Goal: Information Seeking & Learning: Learn about a topic

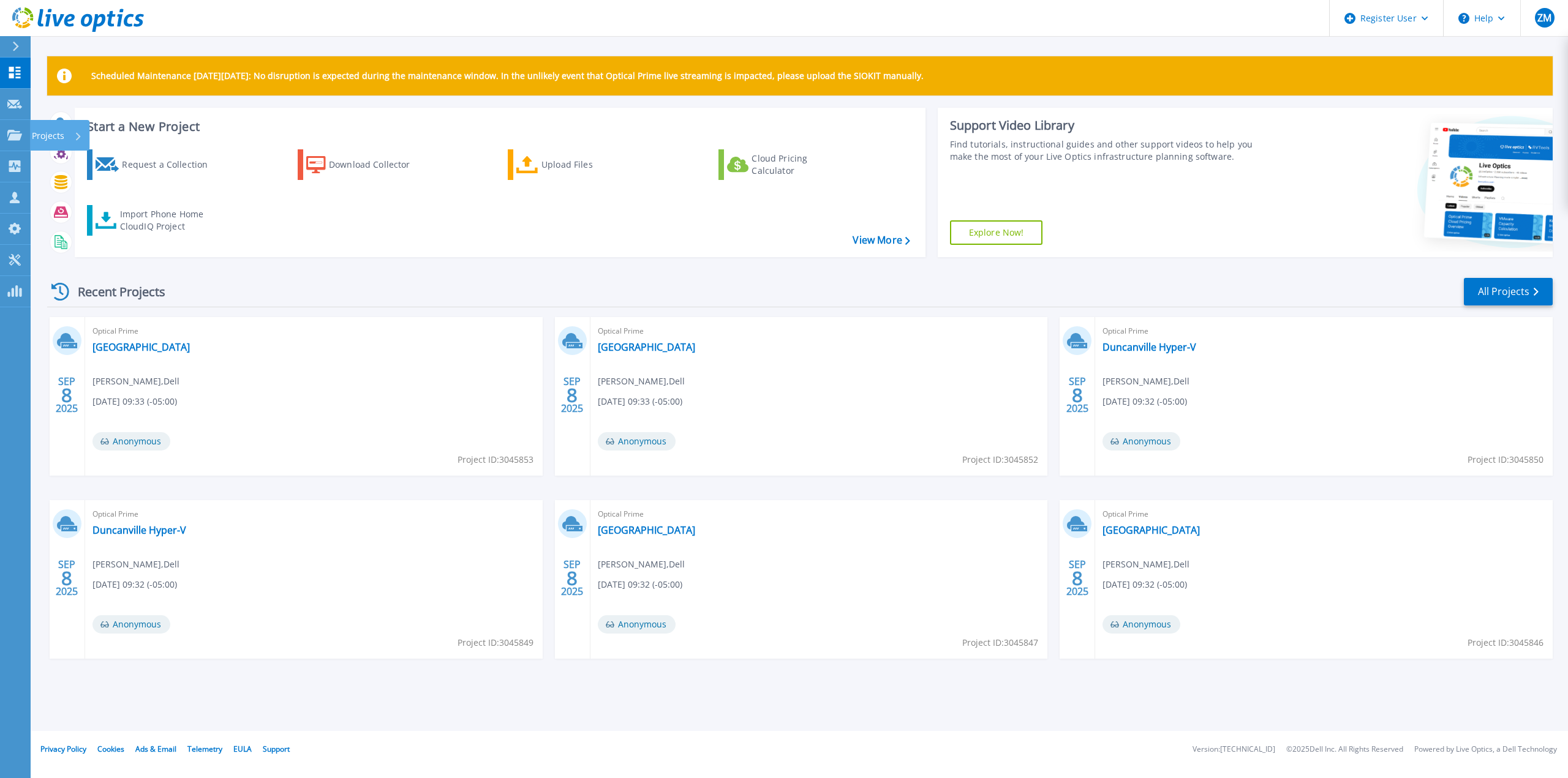
click at [78, 141] on div "Projects" at bounding box center [57, 136] width 50 height 32
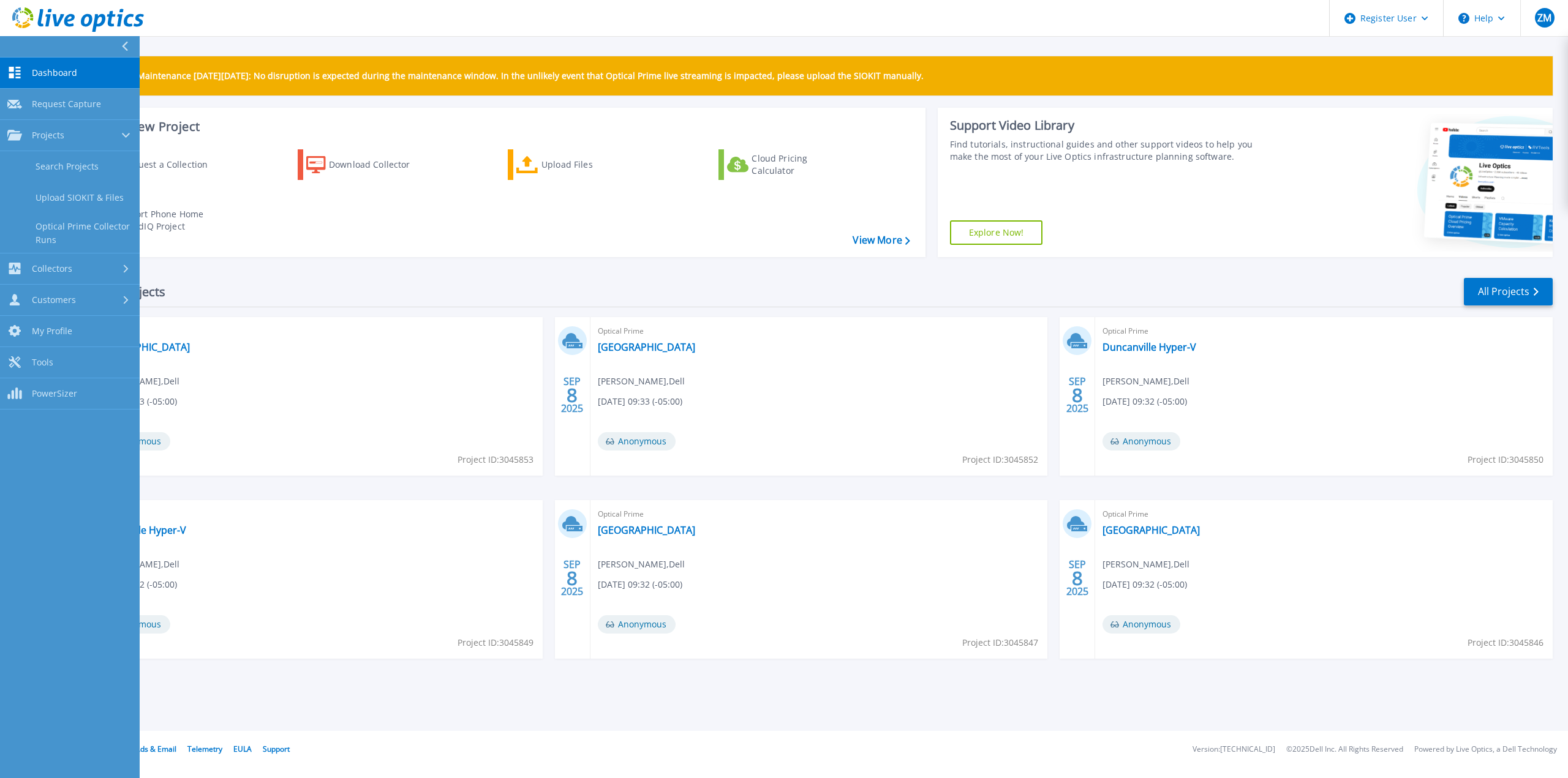
click at [61, 165] on link "Search Projects" at bounding box center [70, 167] width 140 height 31
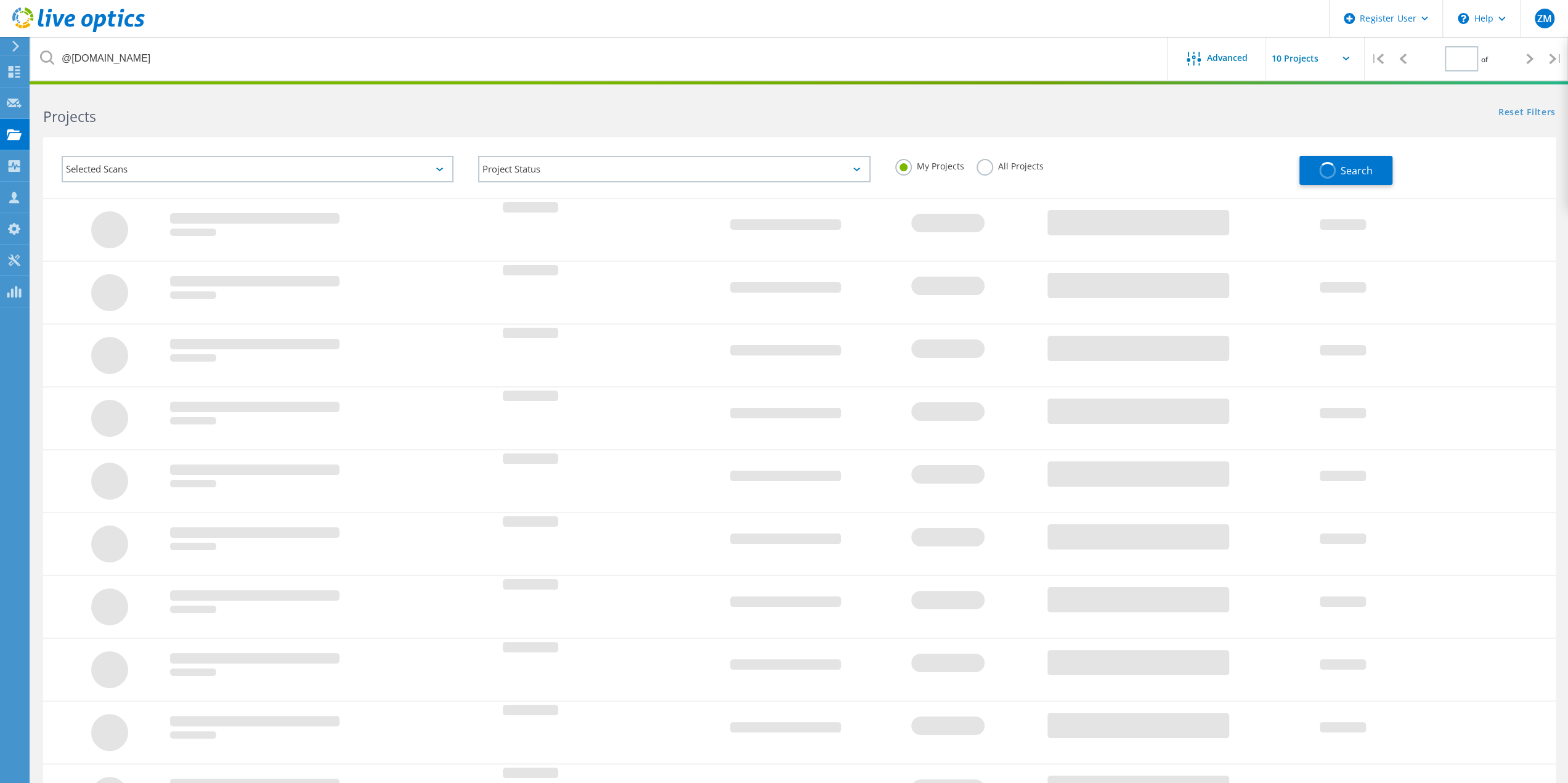
type input "1"
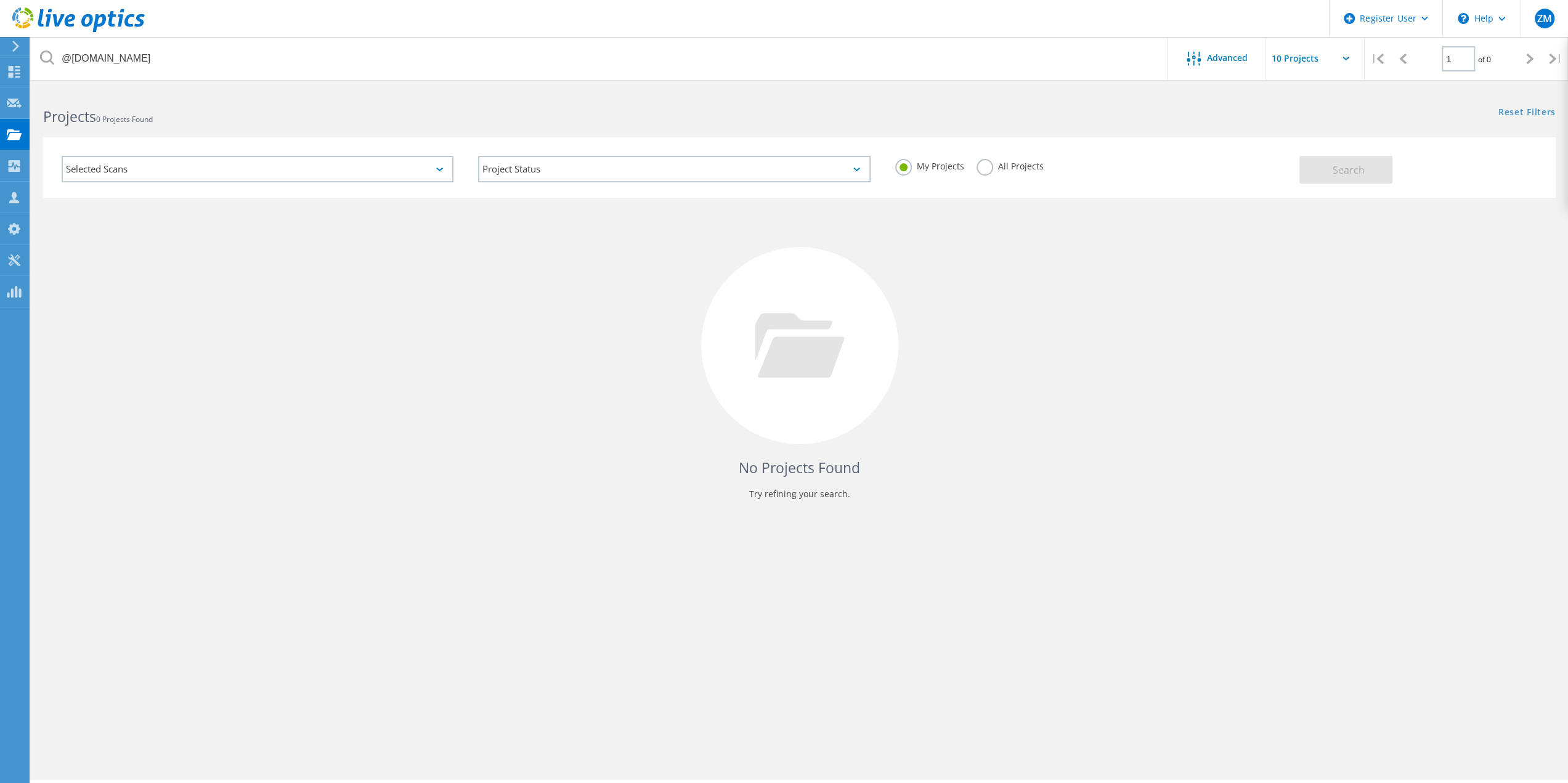
click at [982, 171] on label "All Projects" at bounding box center [1010, 165] width 67 height 12
click at [0, 0] on input "All Projects" at bounding box center [0, 0] width 0 height 0
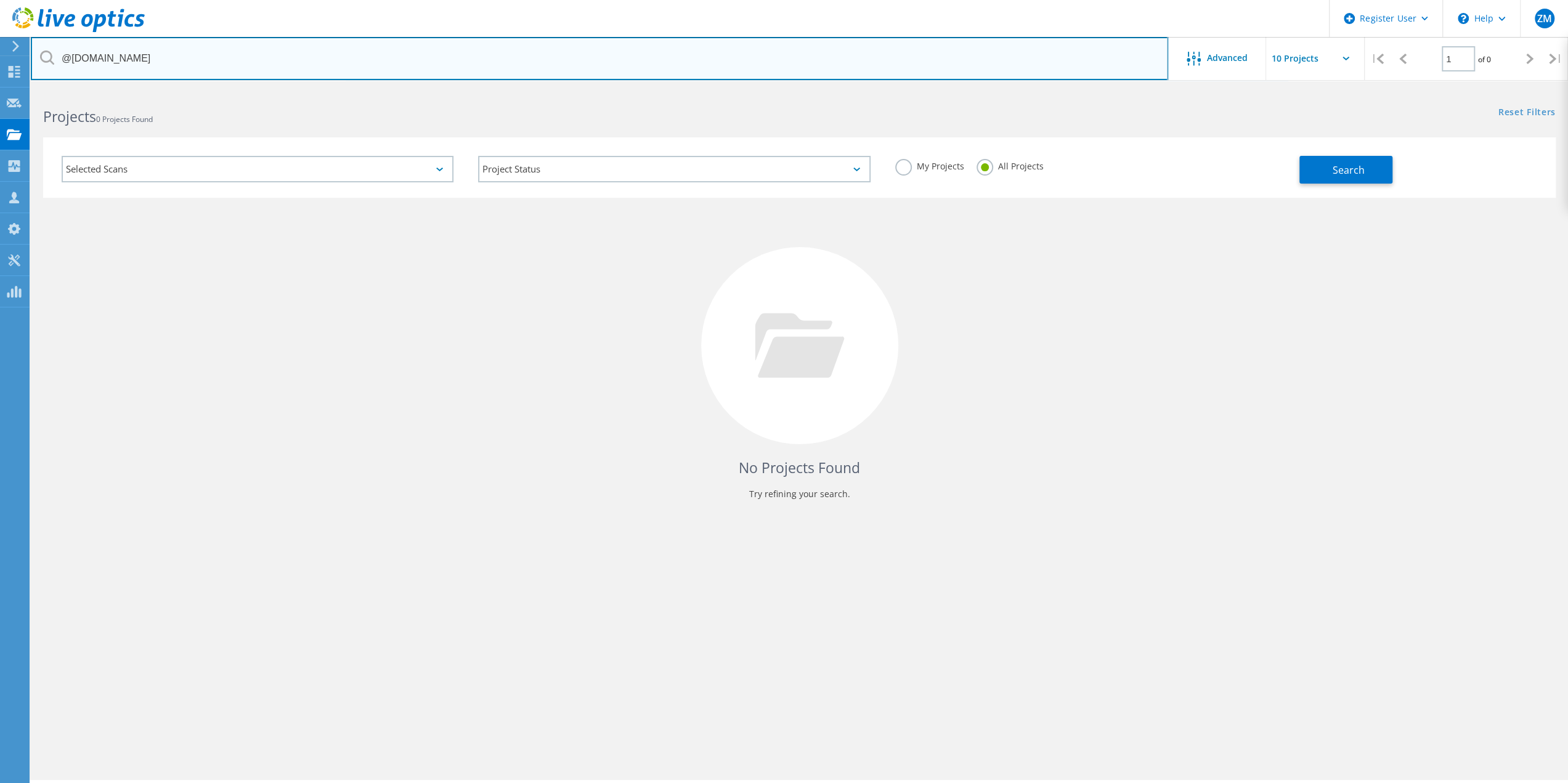
click at [196, 56] on input "@duncanvilletx.gov" at bounding box center [600, 58] width 1137 height 43
click at [195, 57] on input "@duncanvilletx.gov" at bounding box center [600, 58] width 1137 height 43
click at [149, 57] on input "@duncanvgovilletx." at bounding box center [600, 58] width 1137 height 43
drag, startPoint x: 152, startPoint y: 60, endPoint x: 74, endPoint y: 58, distance: 78.0
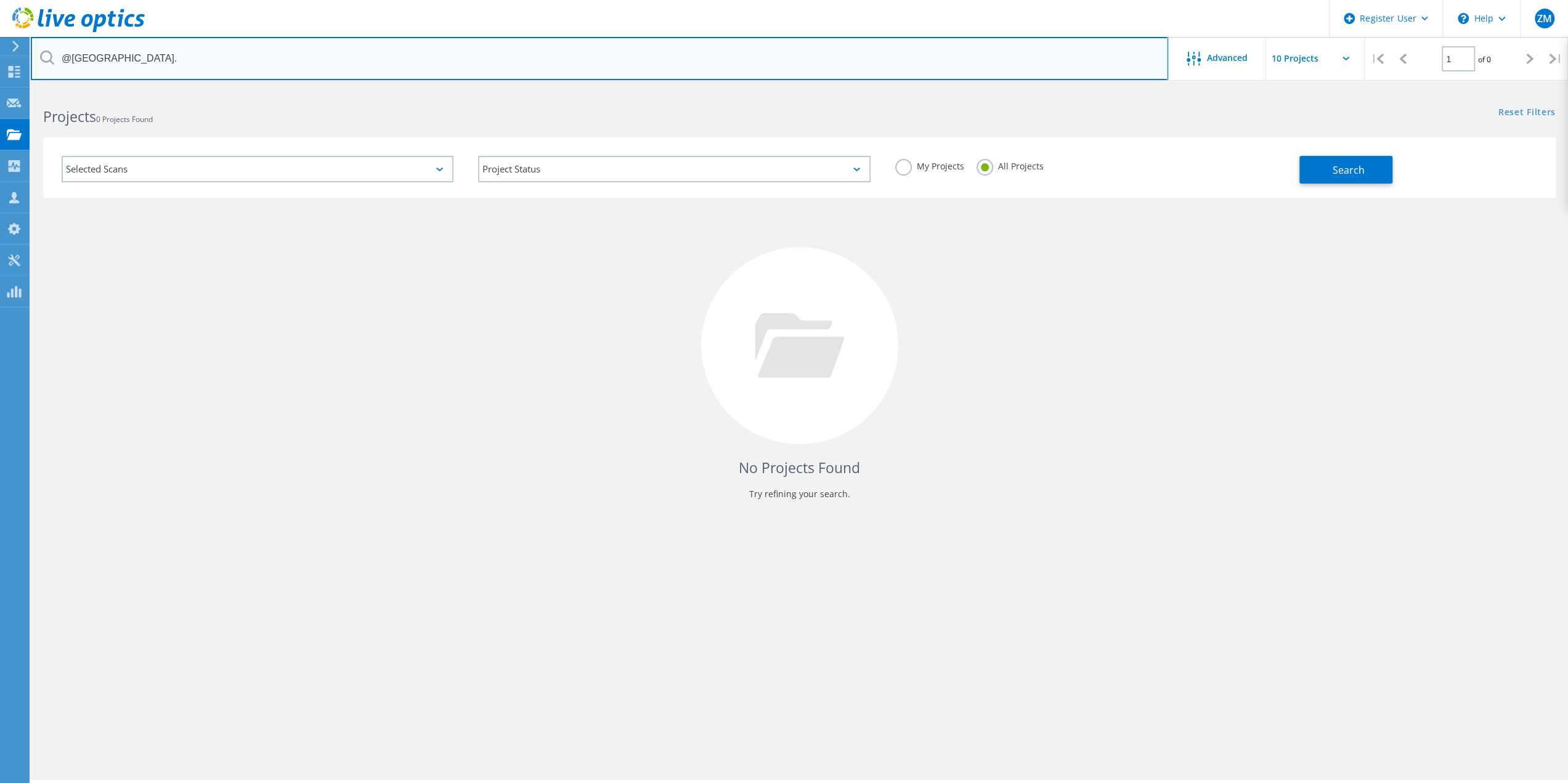
click at [74, 58] on input "@duncanvgovilletx." at bounding box center [600, 58] width 1137 height 43
type input "@tamut.edu"
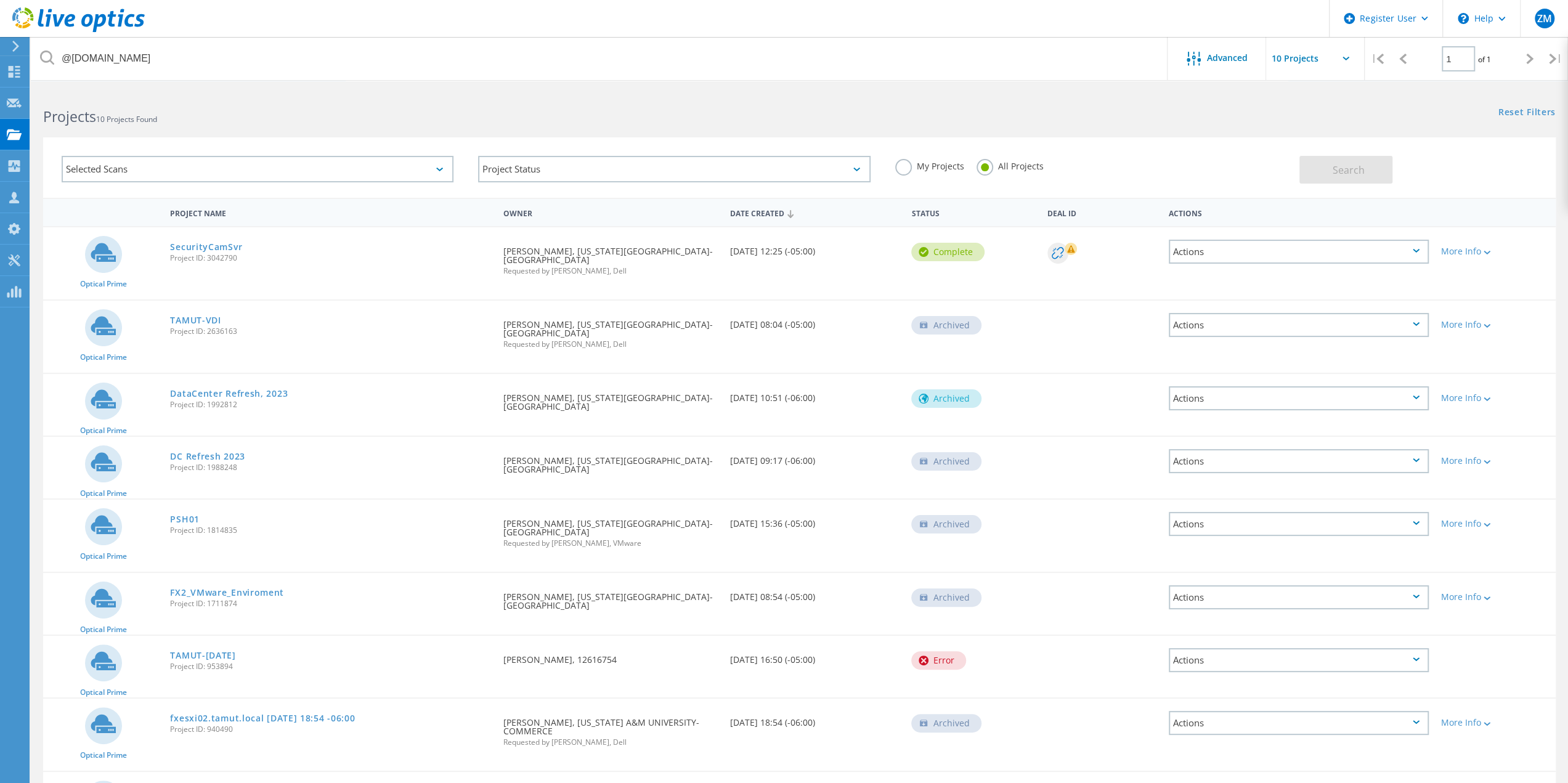
click at [209, 245] on link "SecurityCamSvr" at bounding box center [206, 247] width 72 height 9
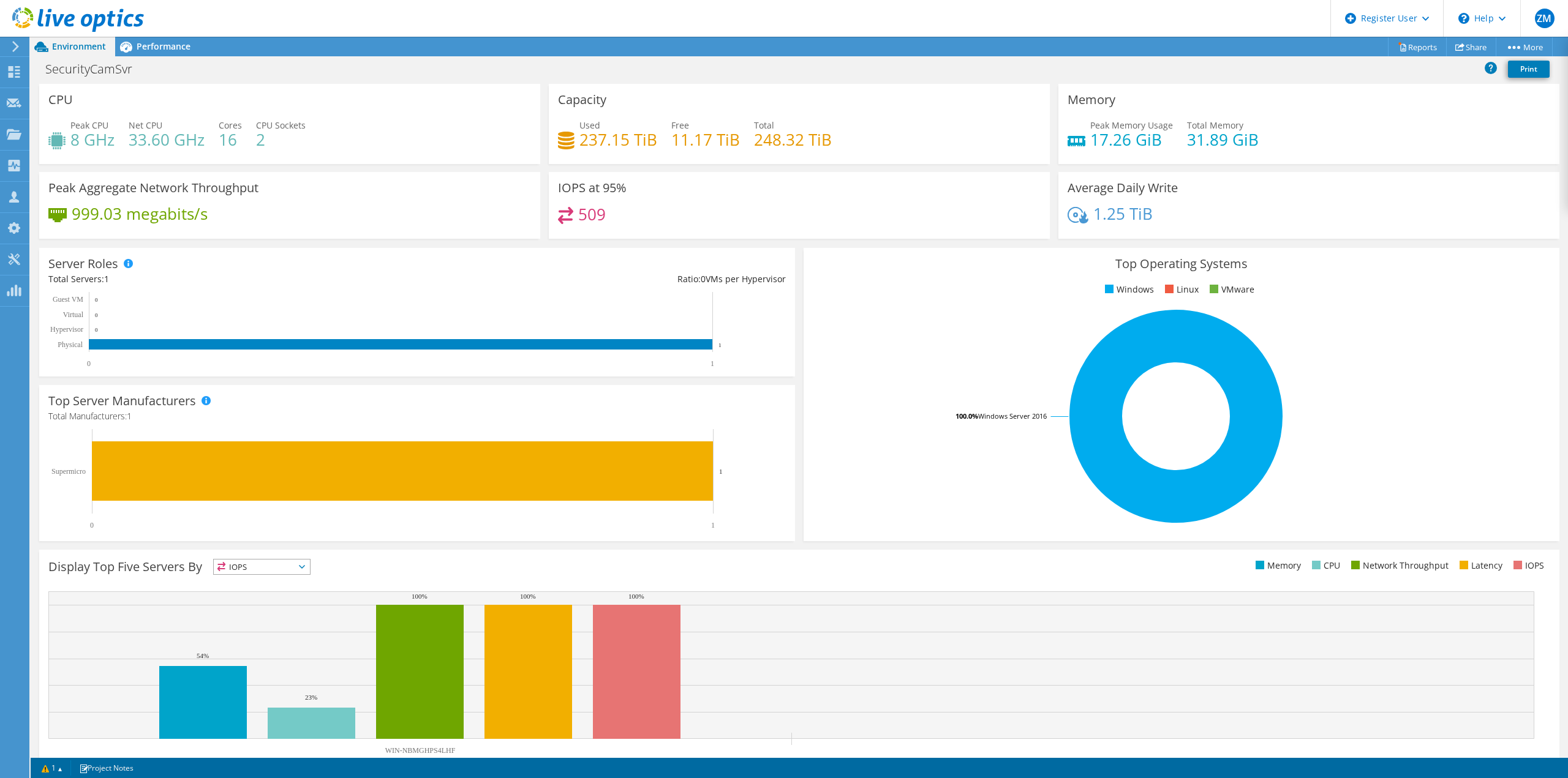
click at [161, 52] on div "Performance" at bounding box center [157, 46] width 85 height 20
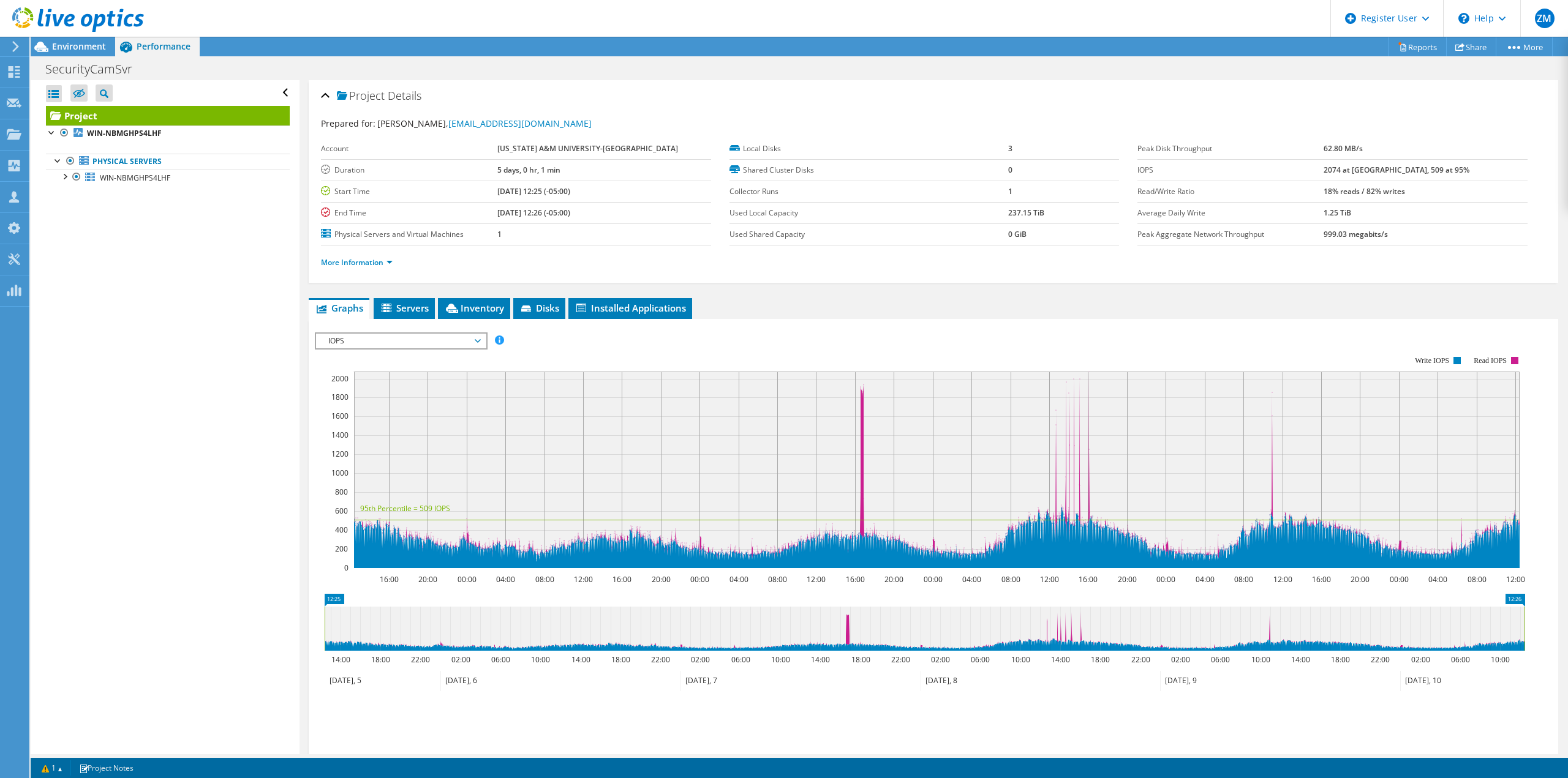
click at [455, 308] on icon at bounding box center [452, 308] width 12 height 9
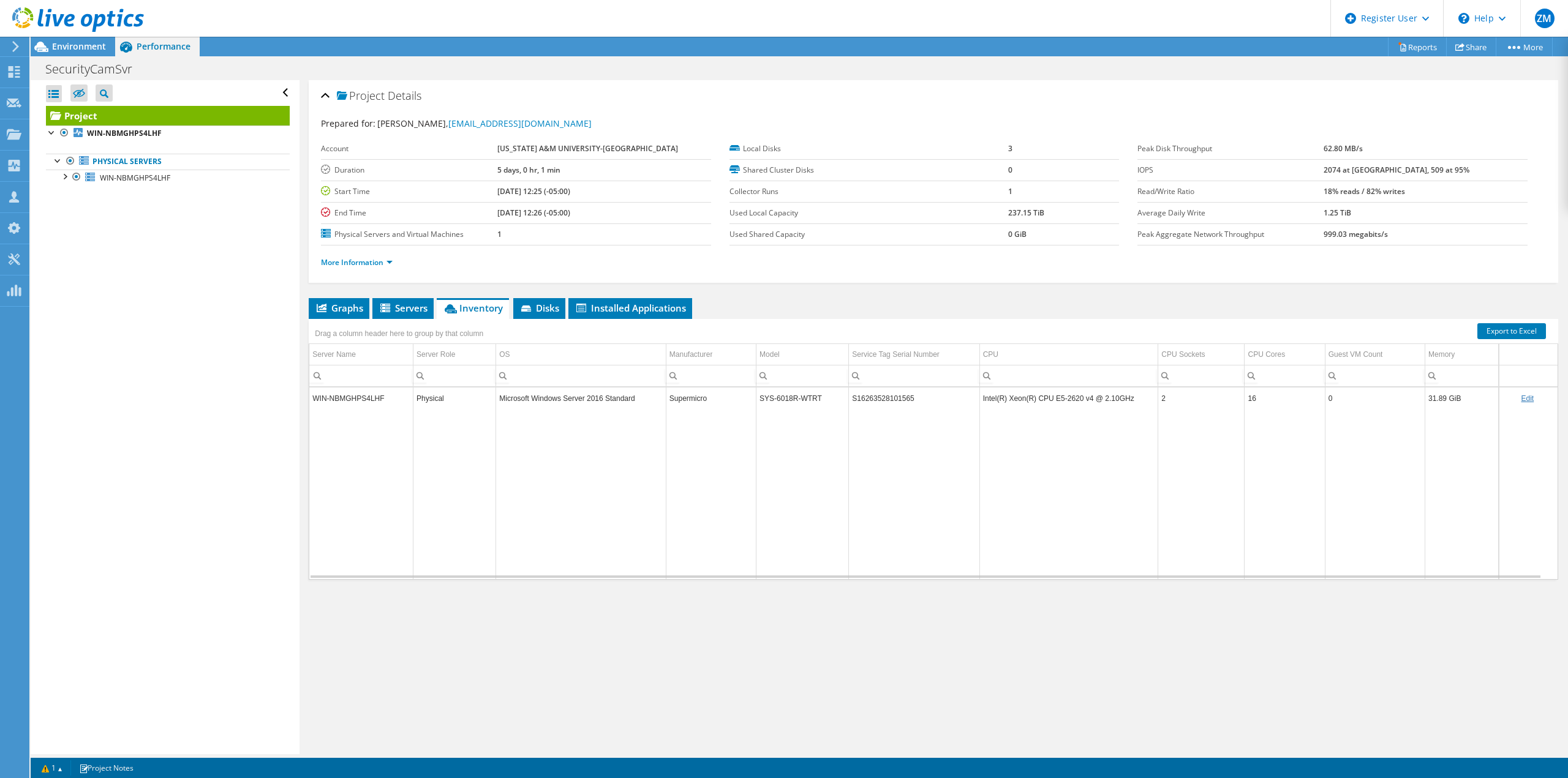
click at [53, 46] on span "Environment" at bounding box center [78, 46] width 54 height 12
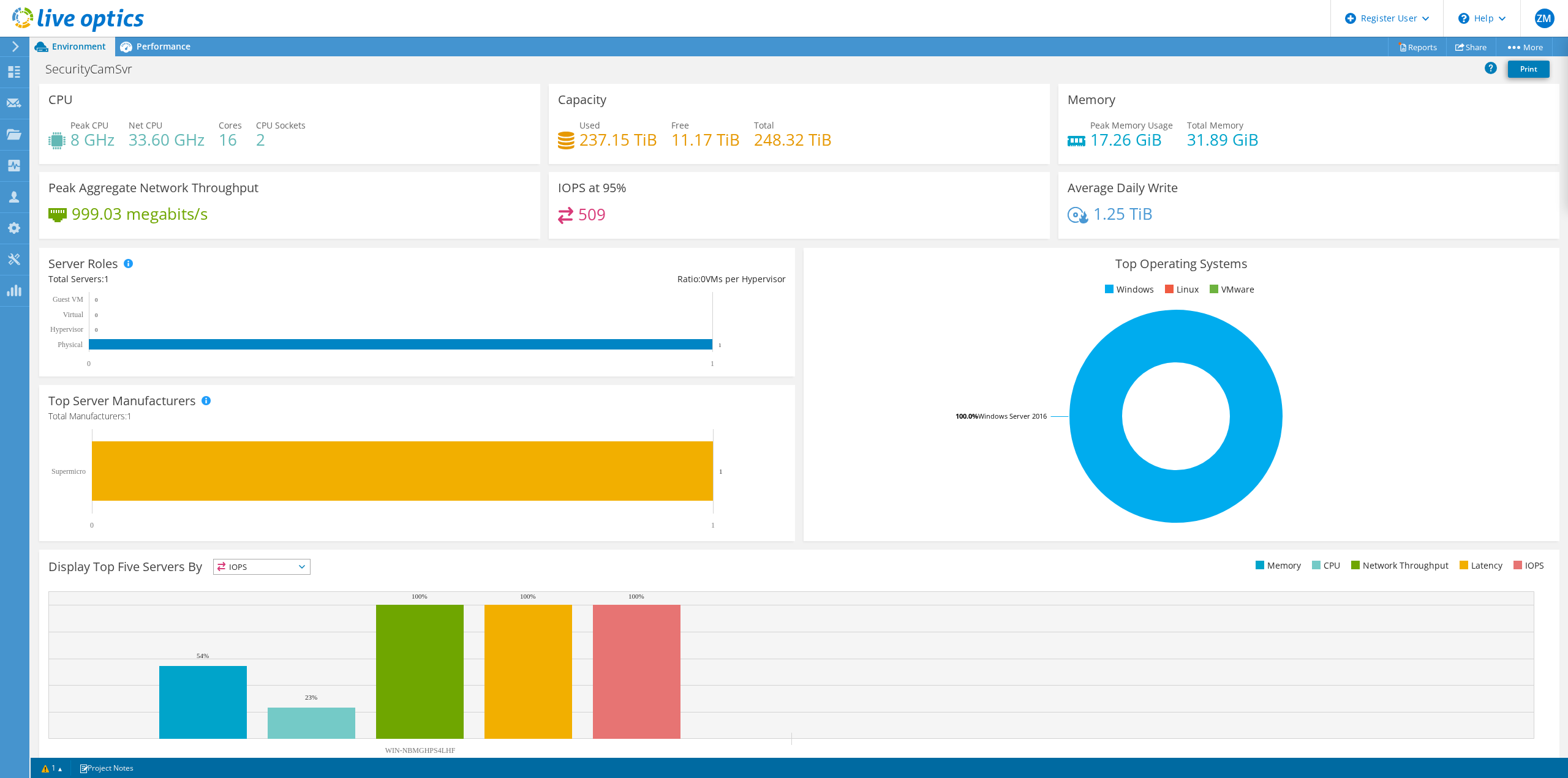
click at [145, 51] on span "Performance" at bounding box center [163, 46] width 54 height 12
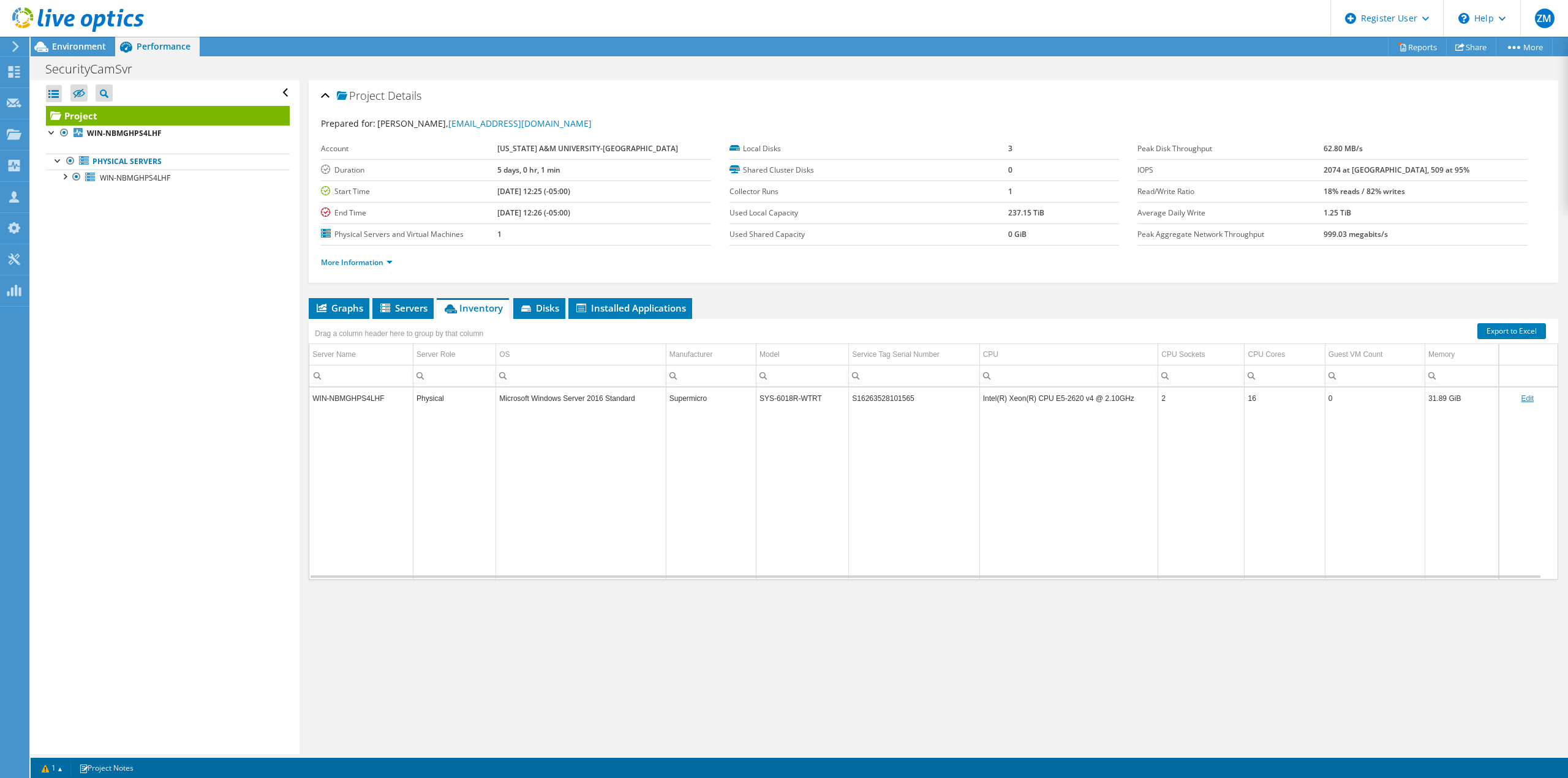
click at [400, 311] on span "Servers" at bounding box center [403, 308] width 49 height 12
click at [343, 307] on span "Graphs" at bounding box center [339, 308] width 48 height 12
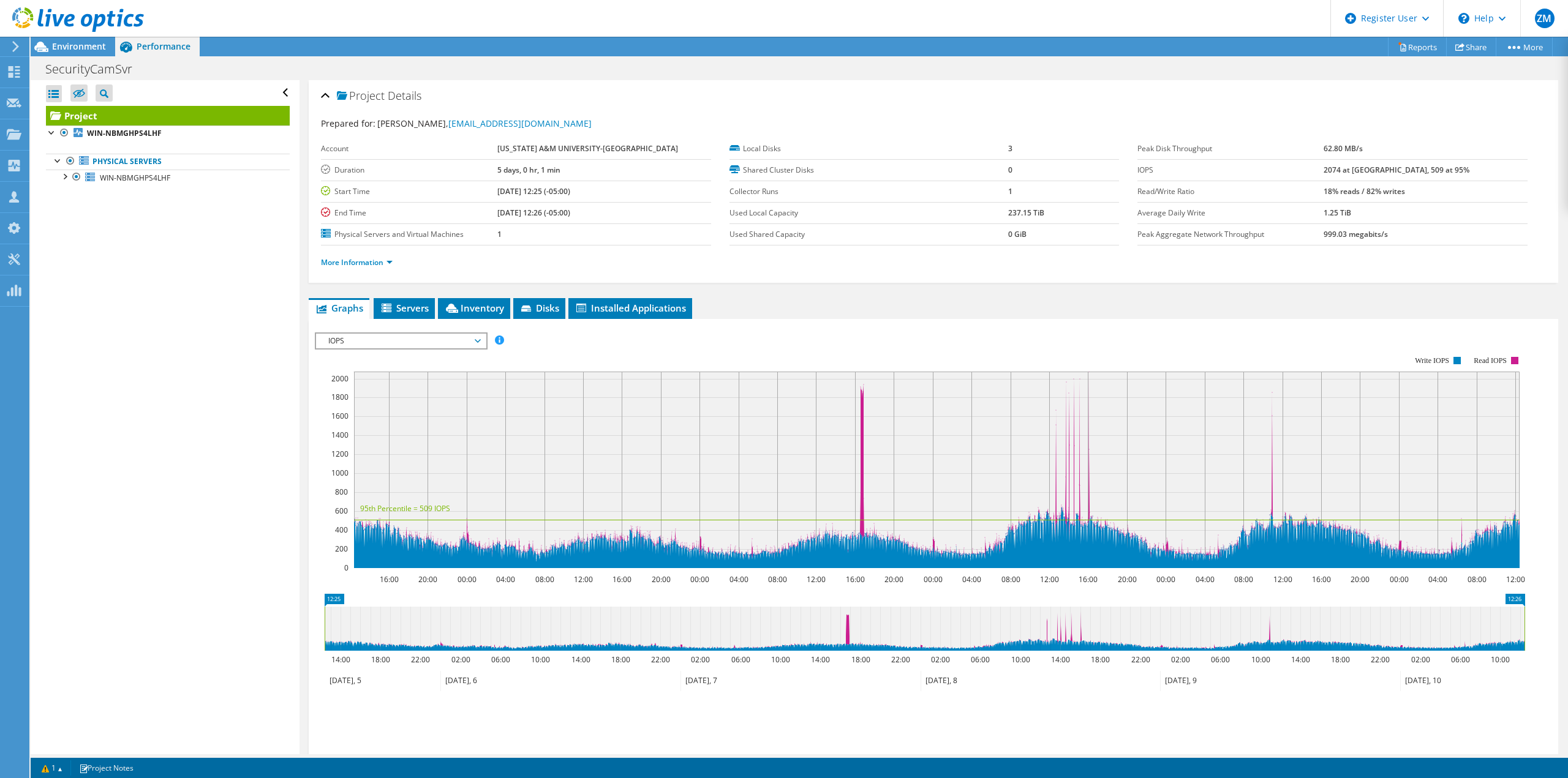
click at [478, 305] on span "Inventory" at bounding box center [474, 308] width 60 height 12
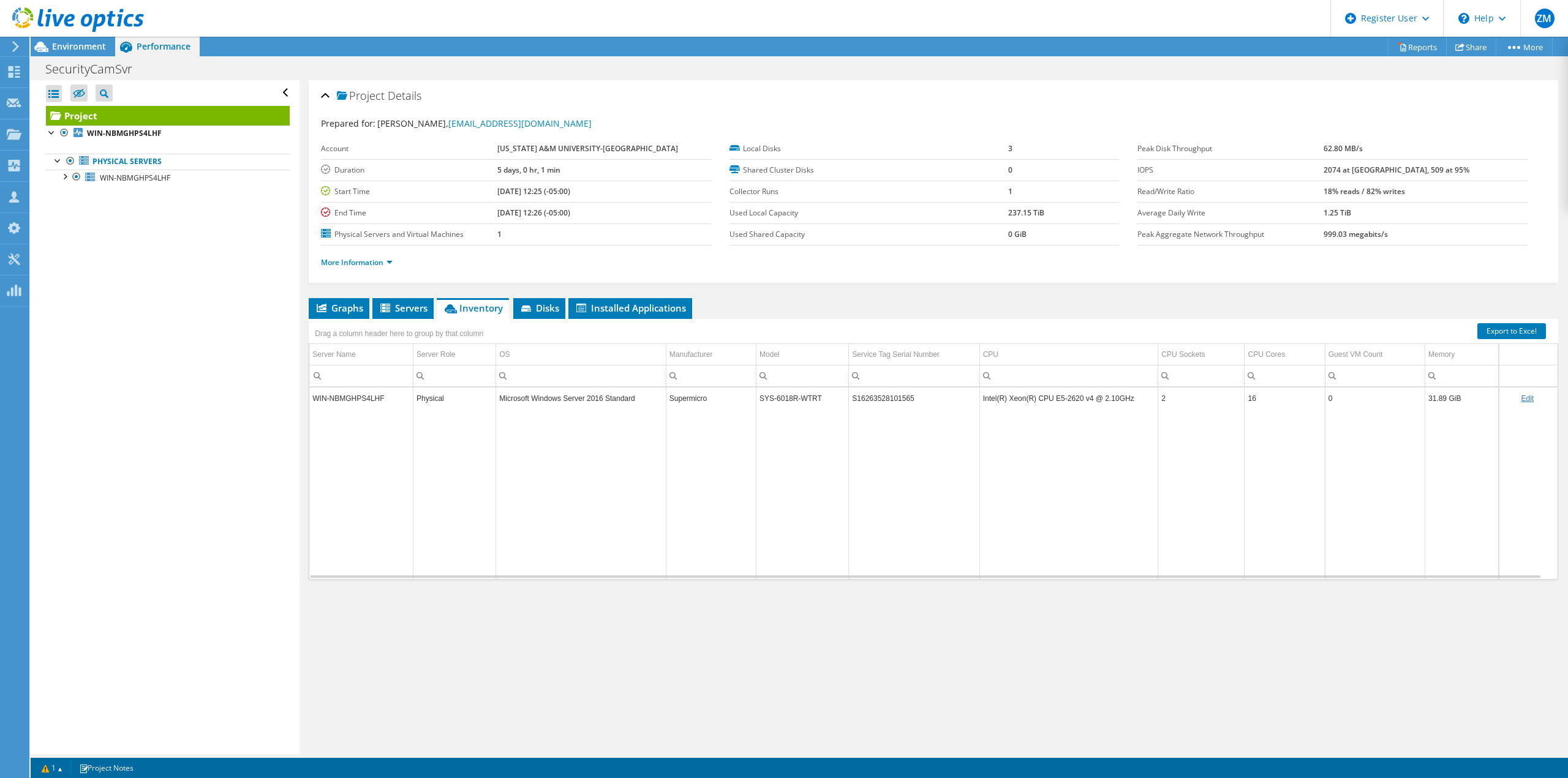
click at [356, 311] on span "Graphs" at bounding box center [339, 308] width 48 height 12
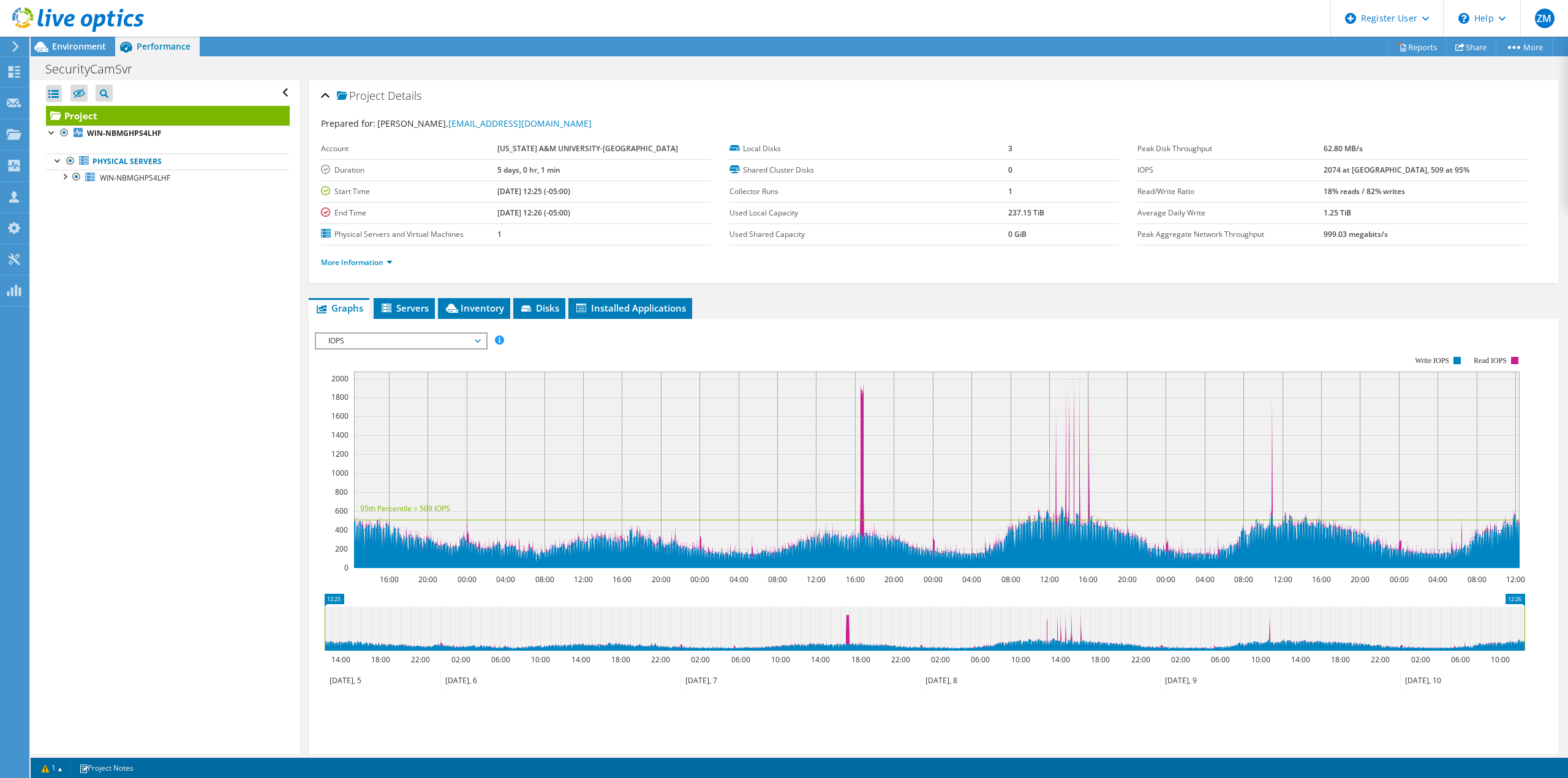
click at [68, 48] on span "Environment" at bounding box center [78, 46] width 54 height 12
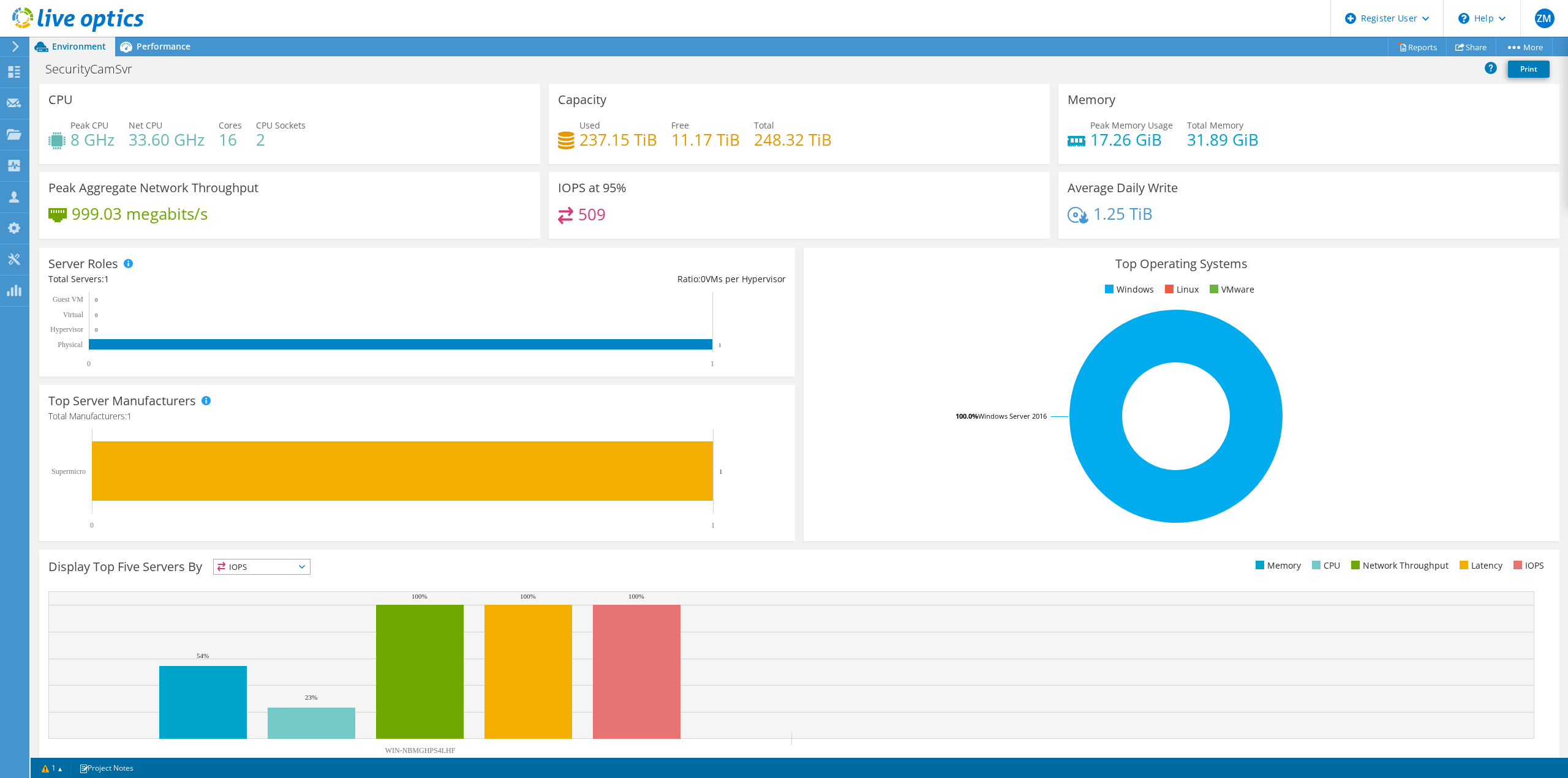
click at [151, 44] on span "Performance" at bounding box center [163, 46] width 54 height 12
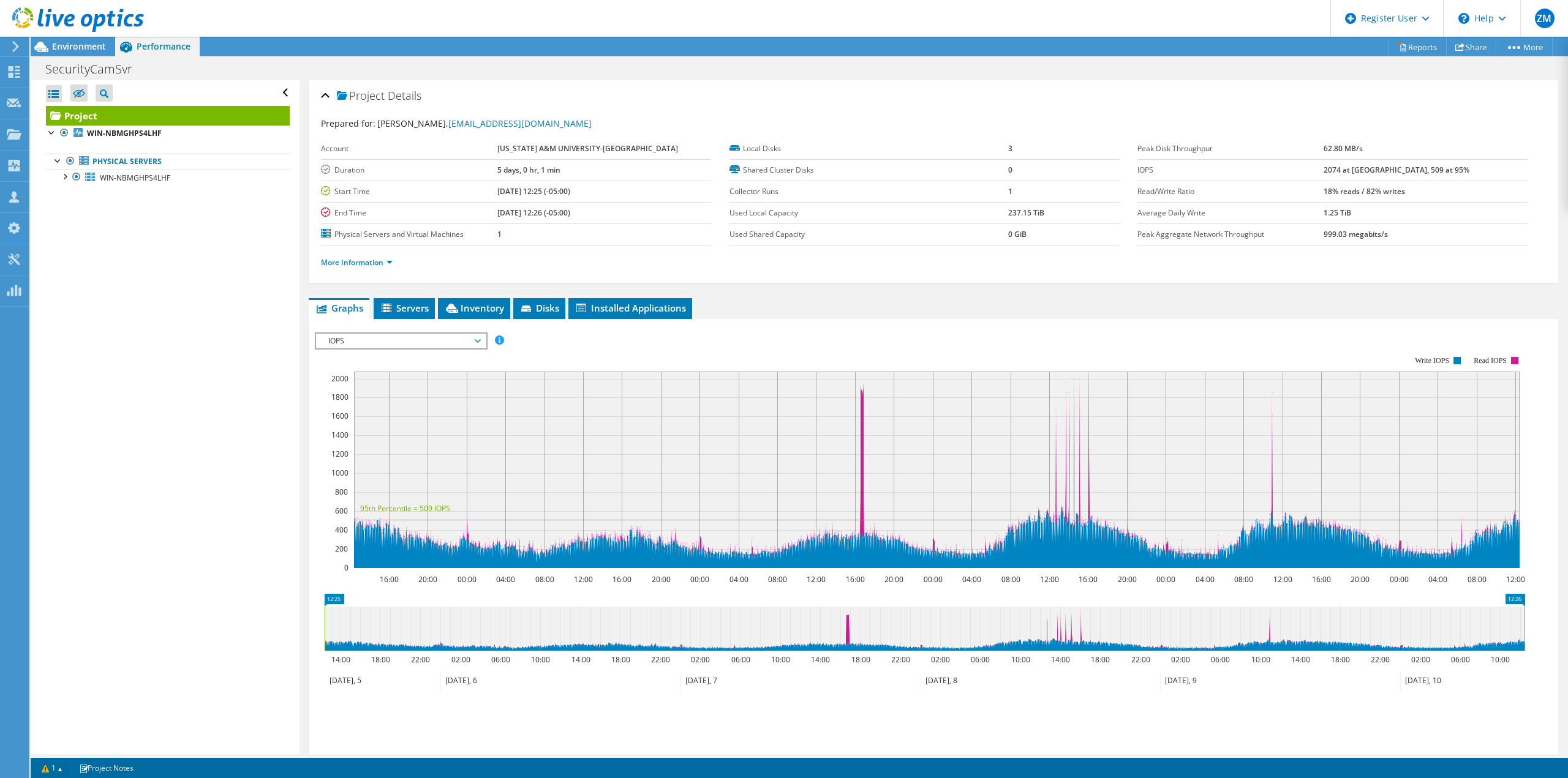
click at [419, 335] on span "IOPS" at bounding box center [400, 341] width 158 height 15
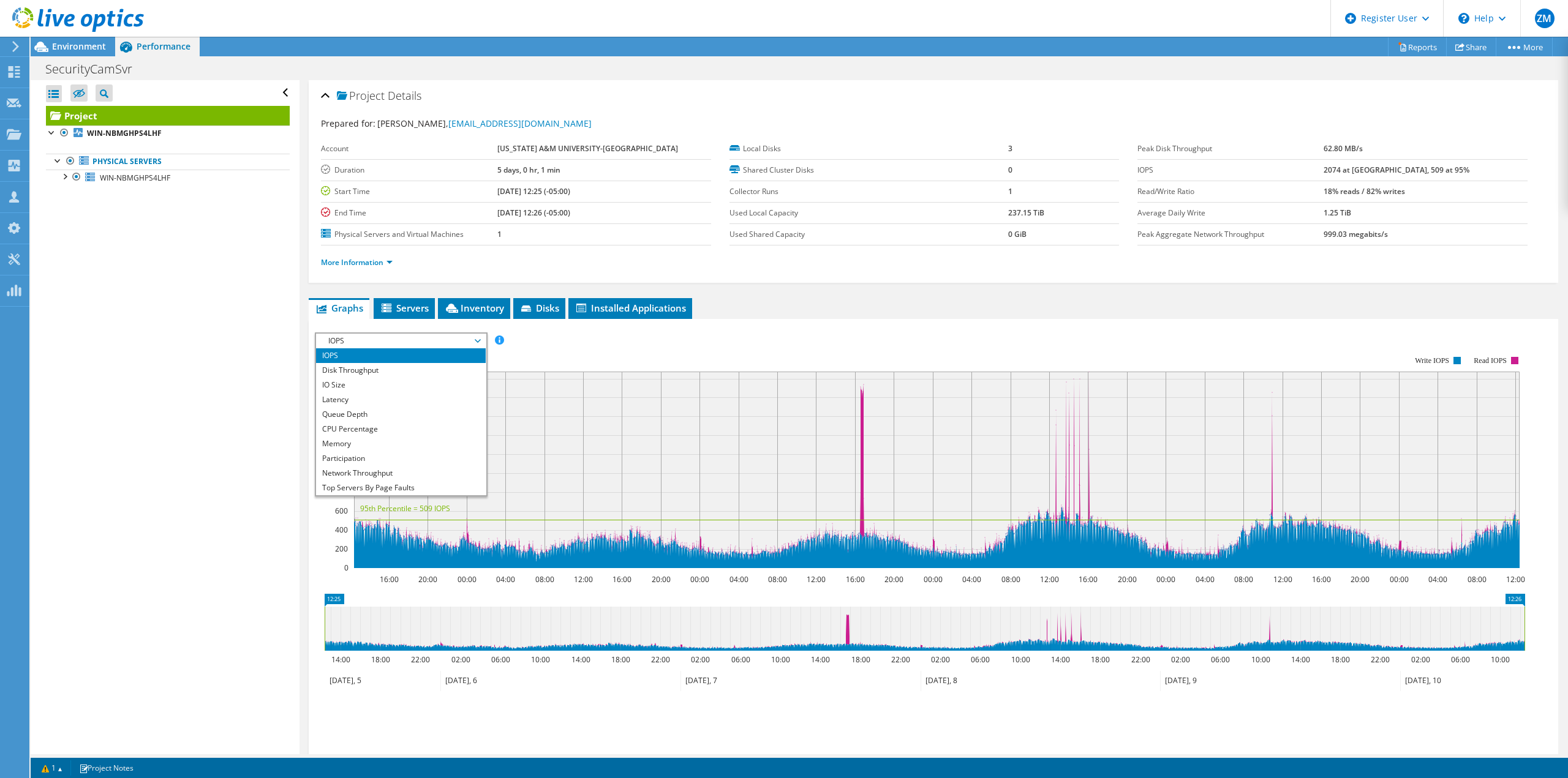
click at [373, 392] on li "Latency" at bounding box center [400, 399] width 170 height 15
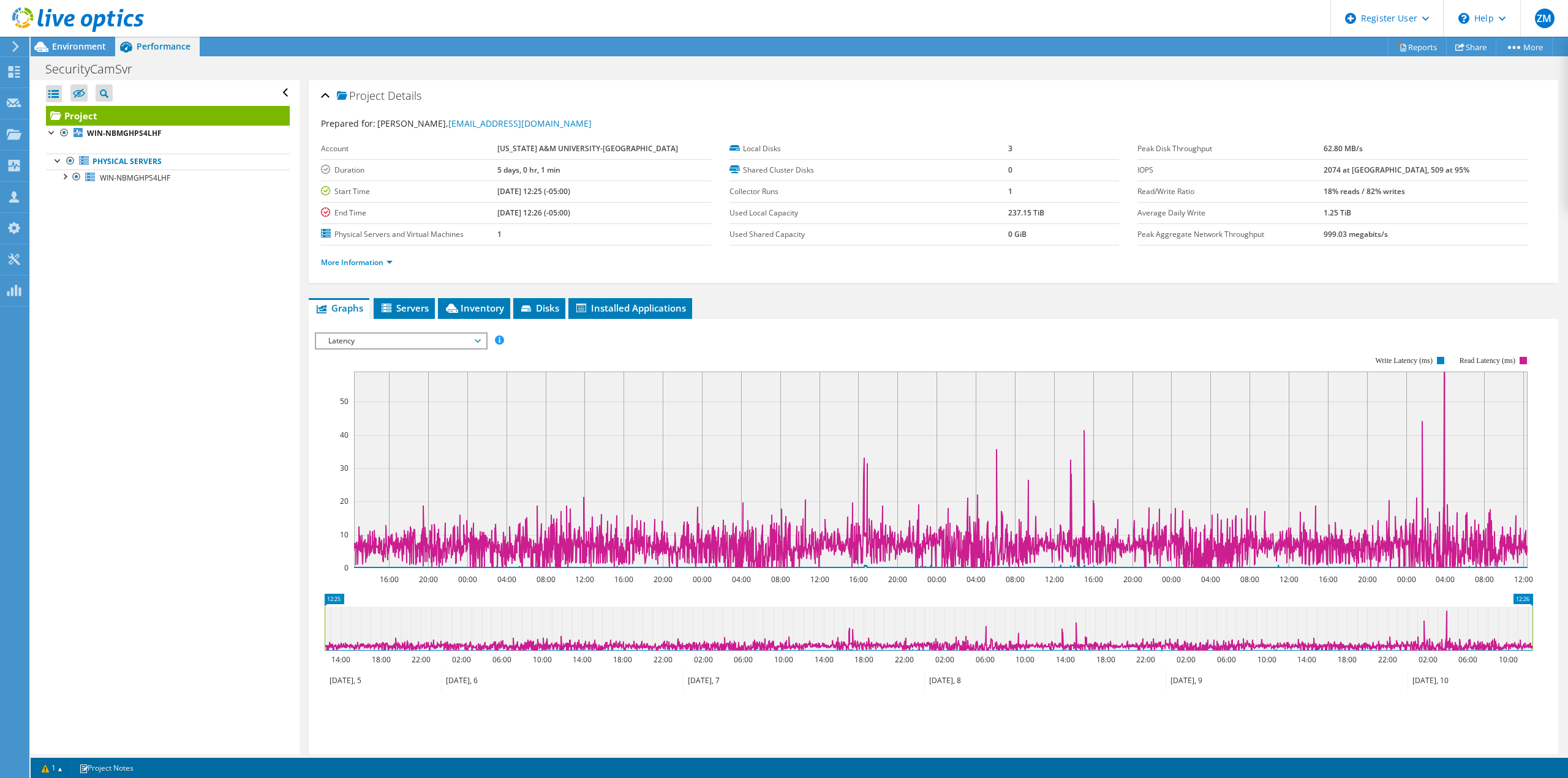
click at [449, 338] on span "Latency" at bounding box center [400, 341] width 158 height 15
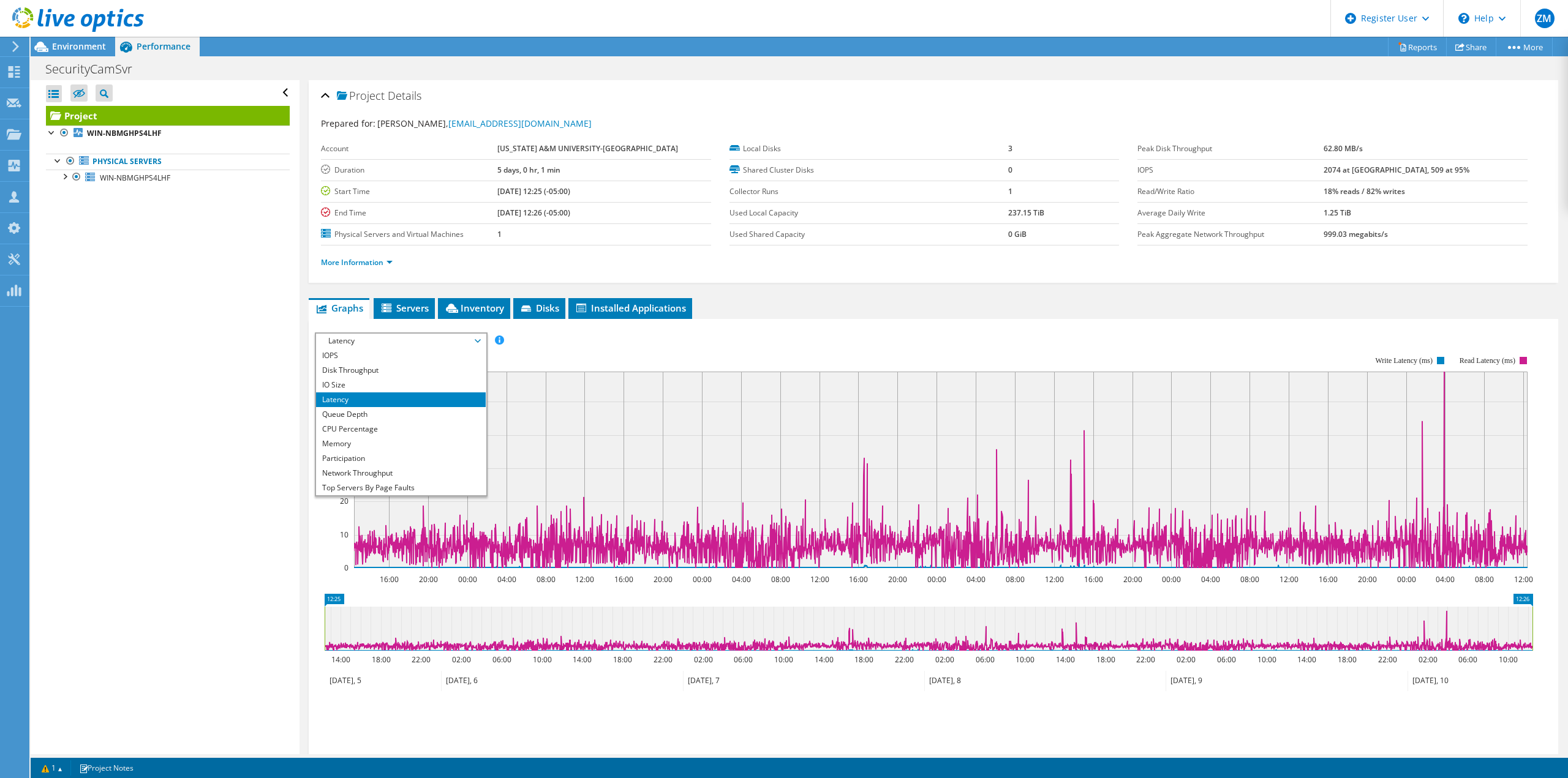
click at [411, 430] on li "CPU Percentage" at bounding box center [400, 429] width 170 height 15
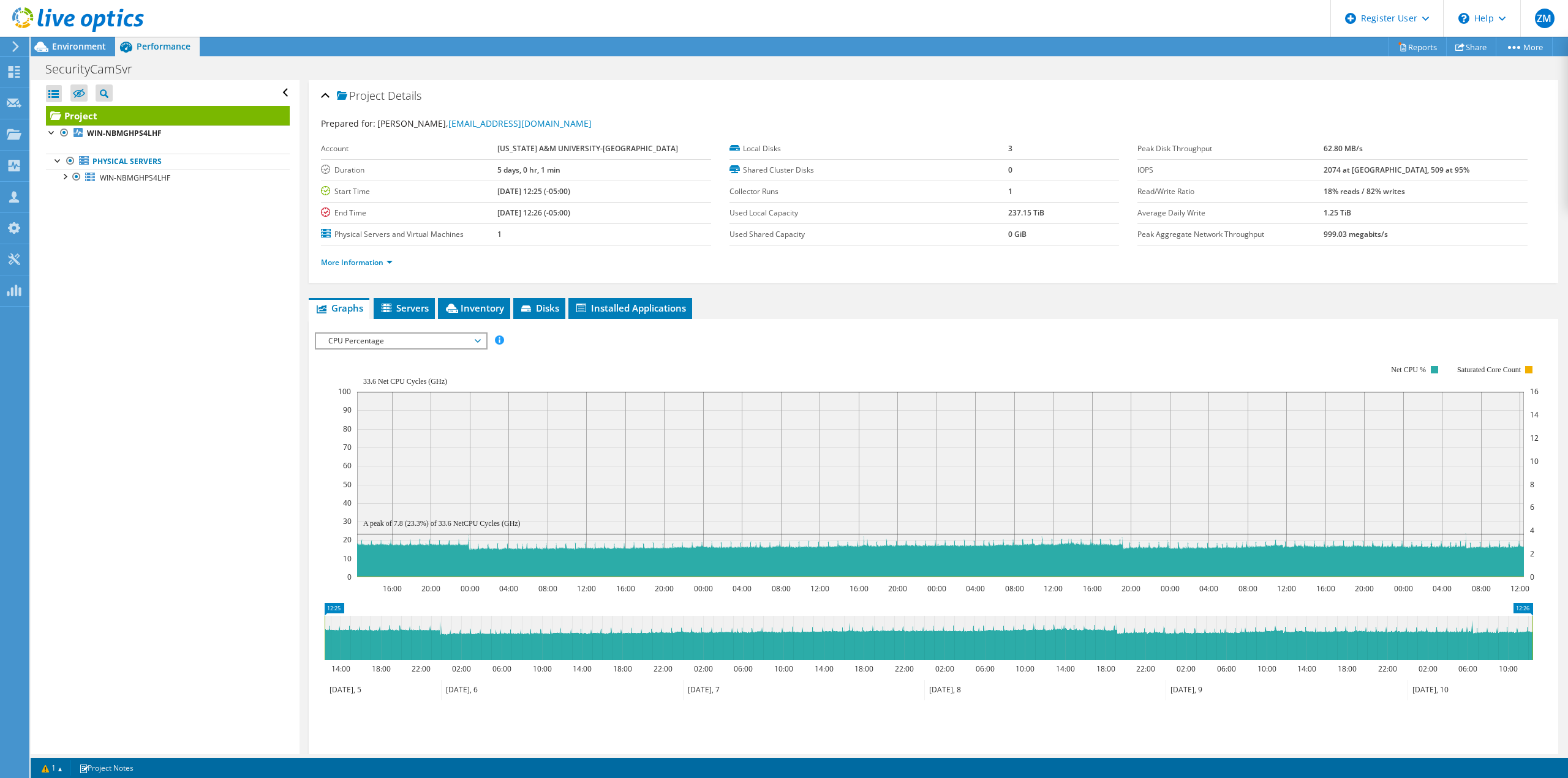
click at [471, 334] on span "CPU Percentage" at bounding box center [400, 341] width 158 height 15
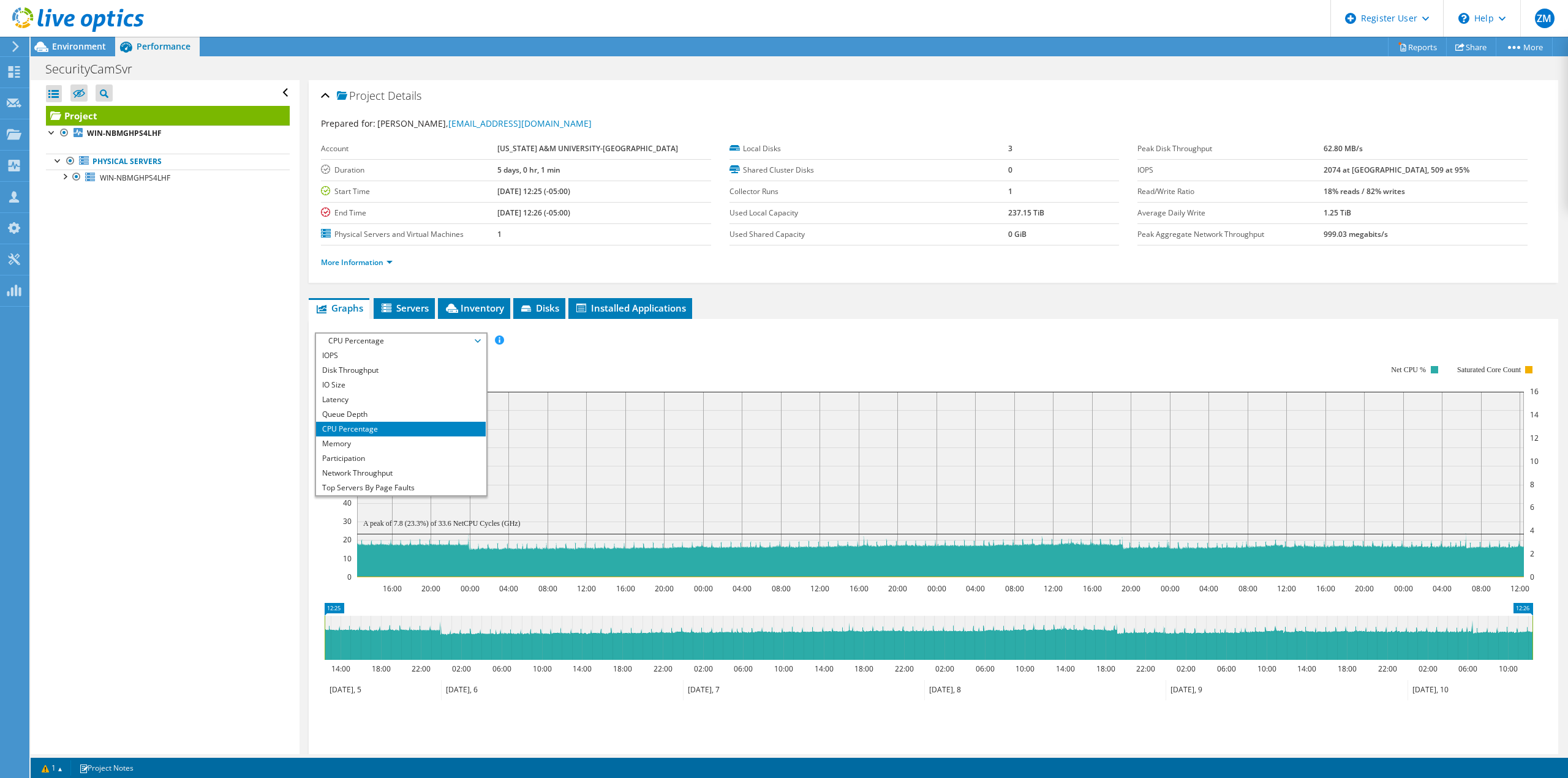
click at [408, 443] on li "Memory" at bounding box center [400, 444] width 170 height 15
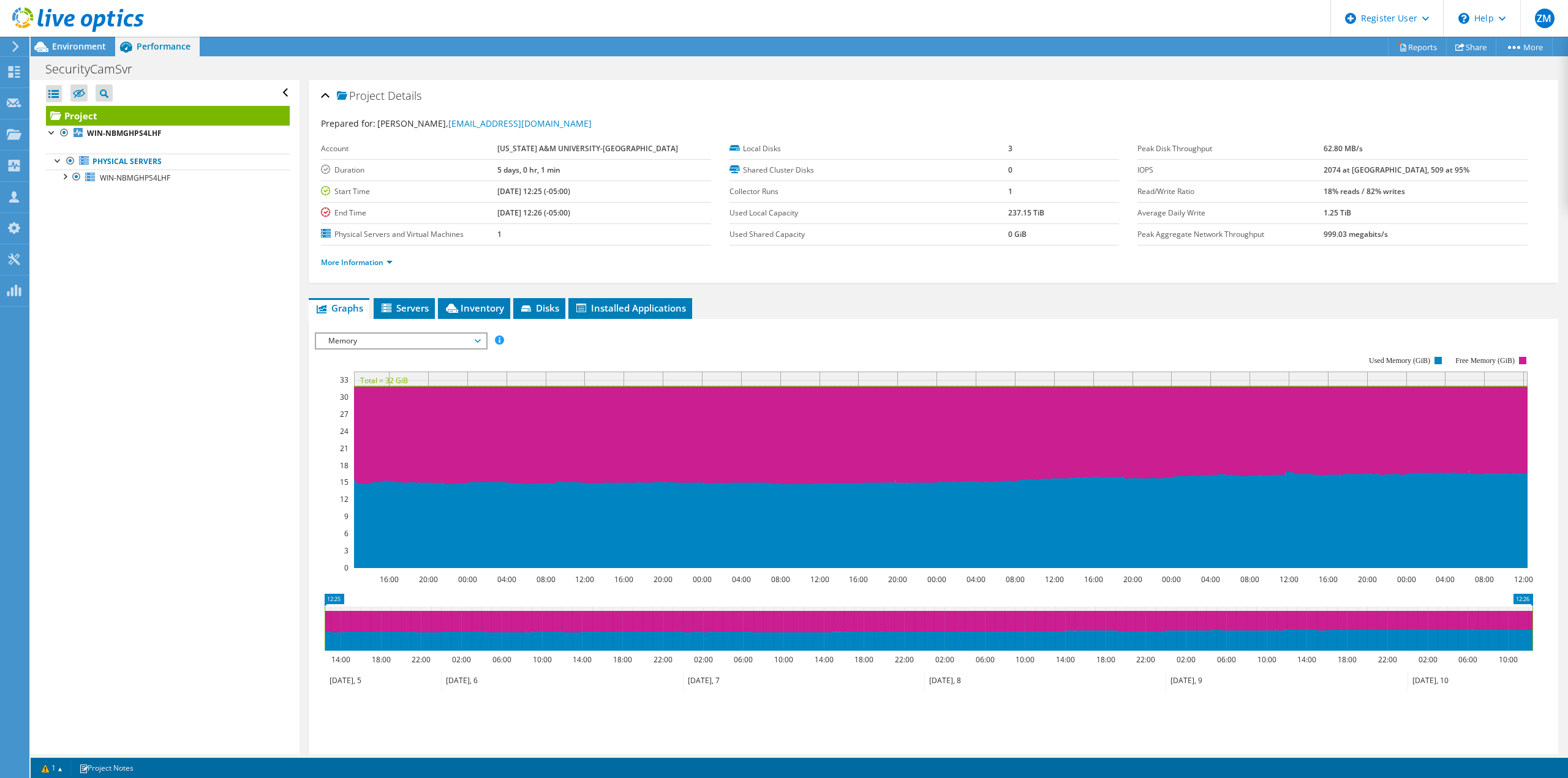
click at [479, 335] on span "Memory" at bounding box center [400, 341] width 158 height 15
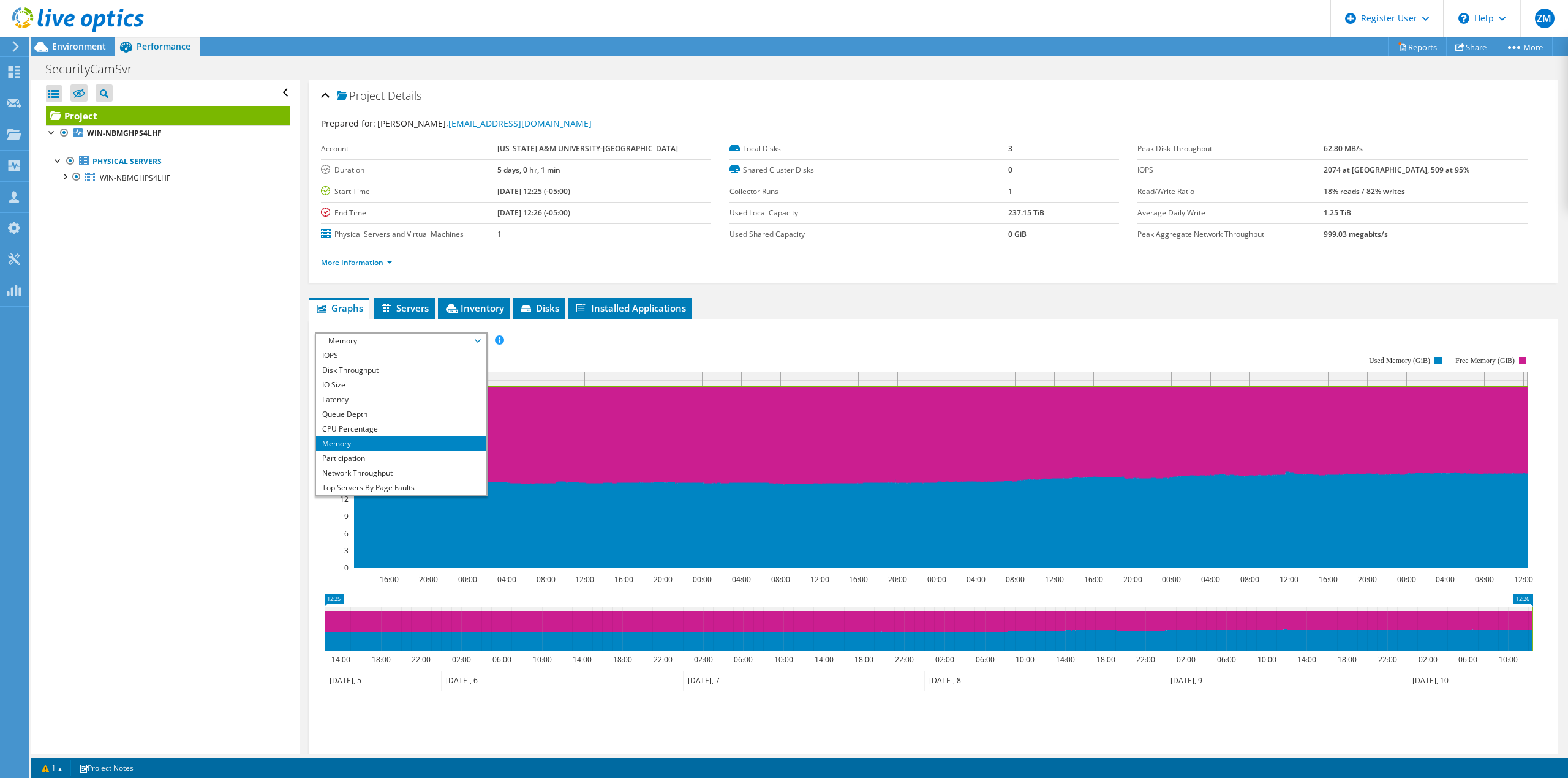
click at [416, 469] on li "Network Throughput" at bounding box center [400, 473] width 170 height 15
